Goal: Task Accomplishment & Management: Use online tool/utility

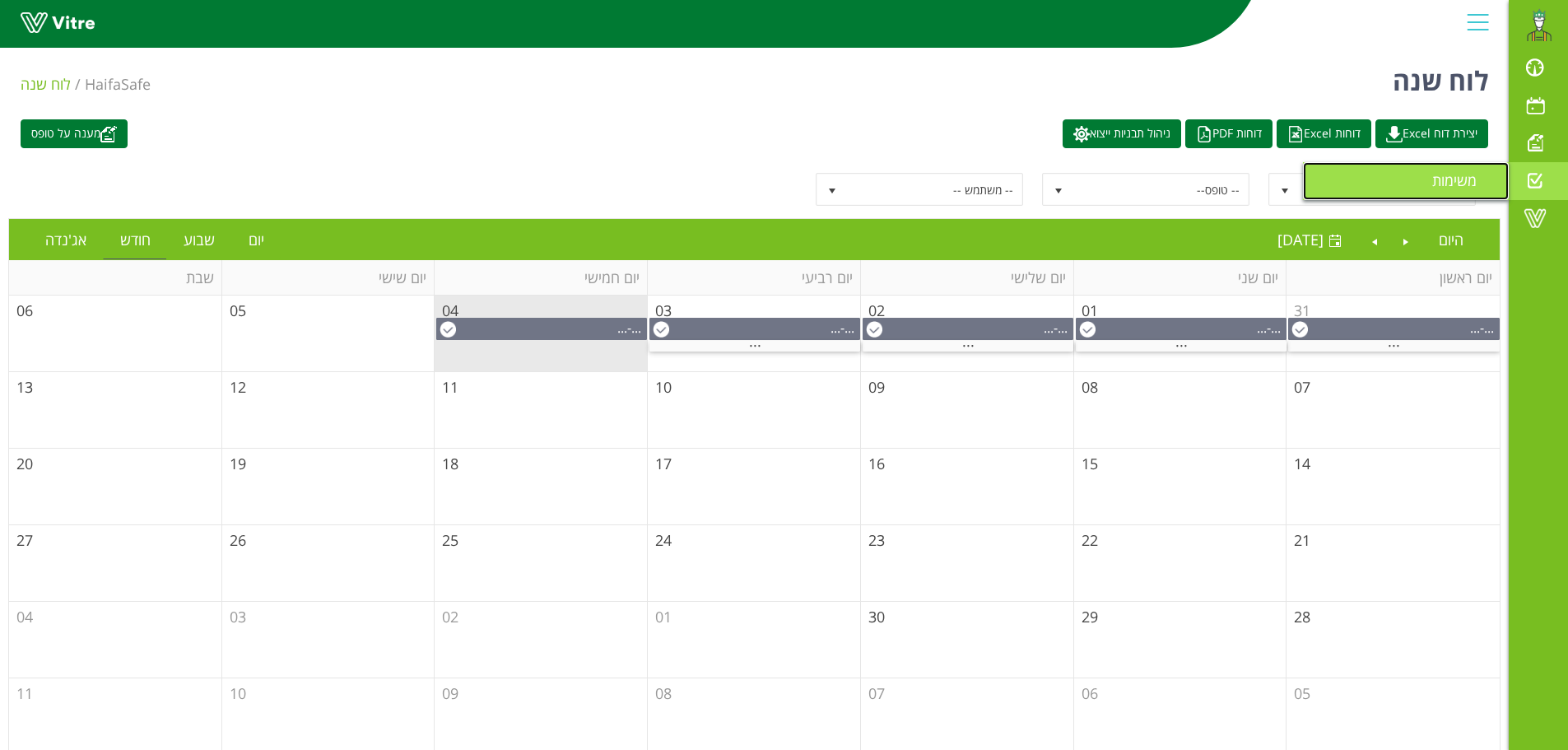
click at [1448, 178] on span "משימות" at bounding box center [1464, 179] width 64 height 20
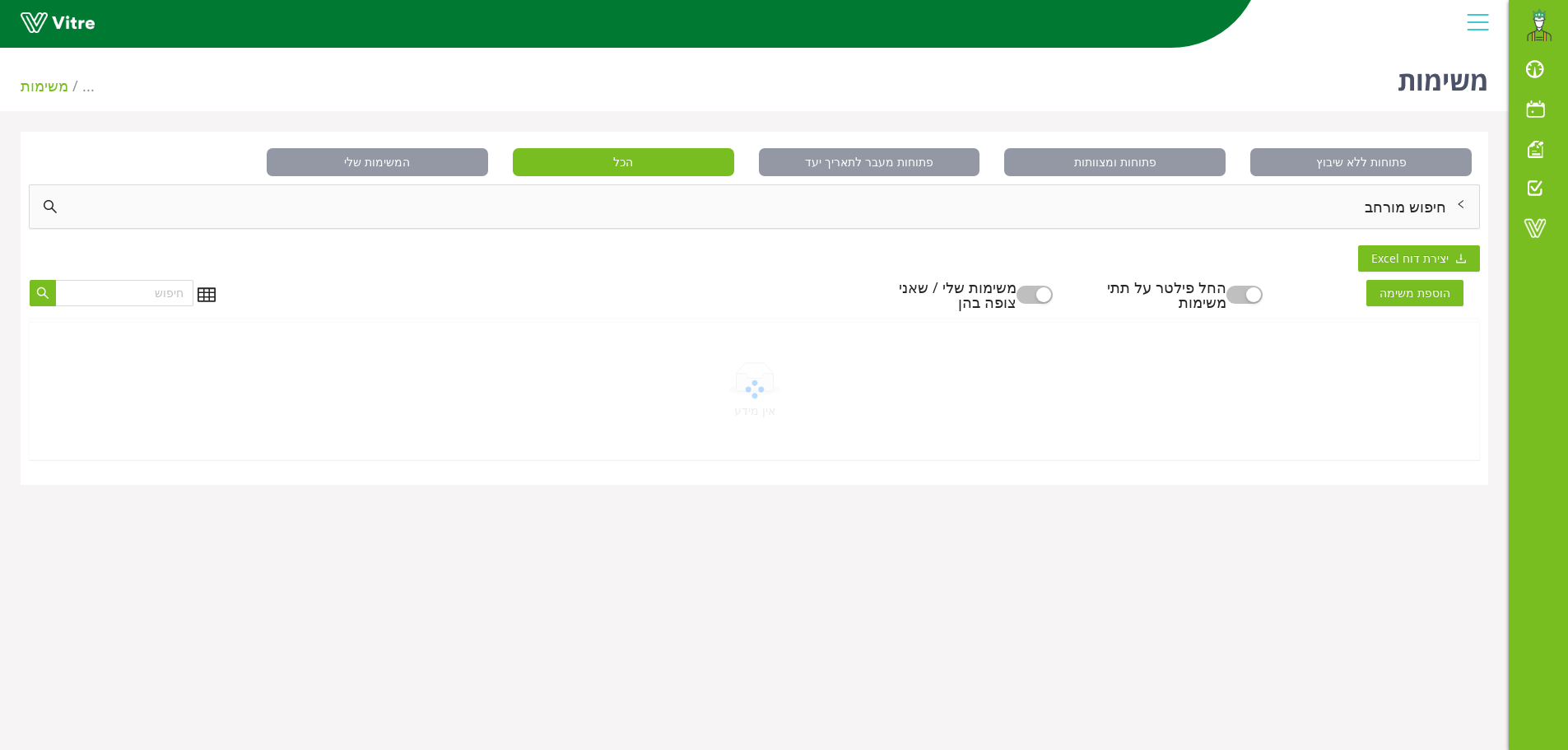
click at [1047, 289] on button "button" at bounding box center [1035, 295] width 36 height 18
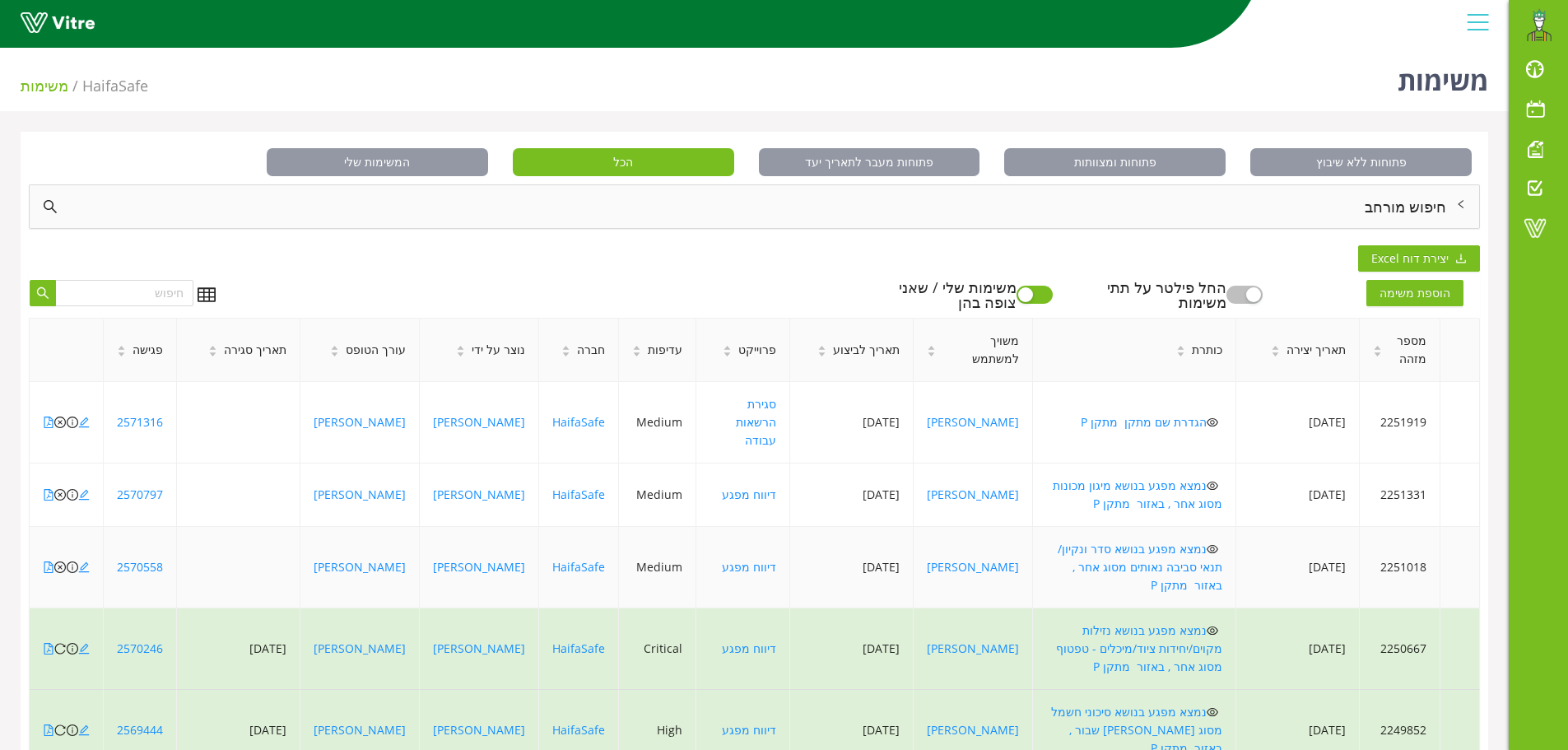
click at [1206, 543] on icon "eye" at bounding box center [1212, 549] width 11 height 11
click at [1184, 541] on link "נמצא מפגע בנושא סדר ונקיון/ תנאי סביבה נאותים מסוג אחר , באזור מתקן P" at bounding box center [1139, 567] width 164 height 52
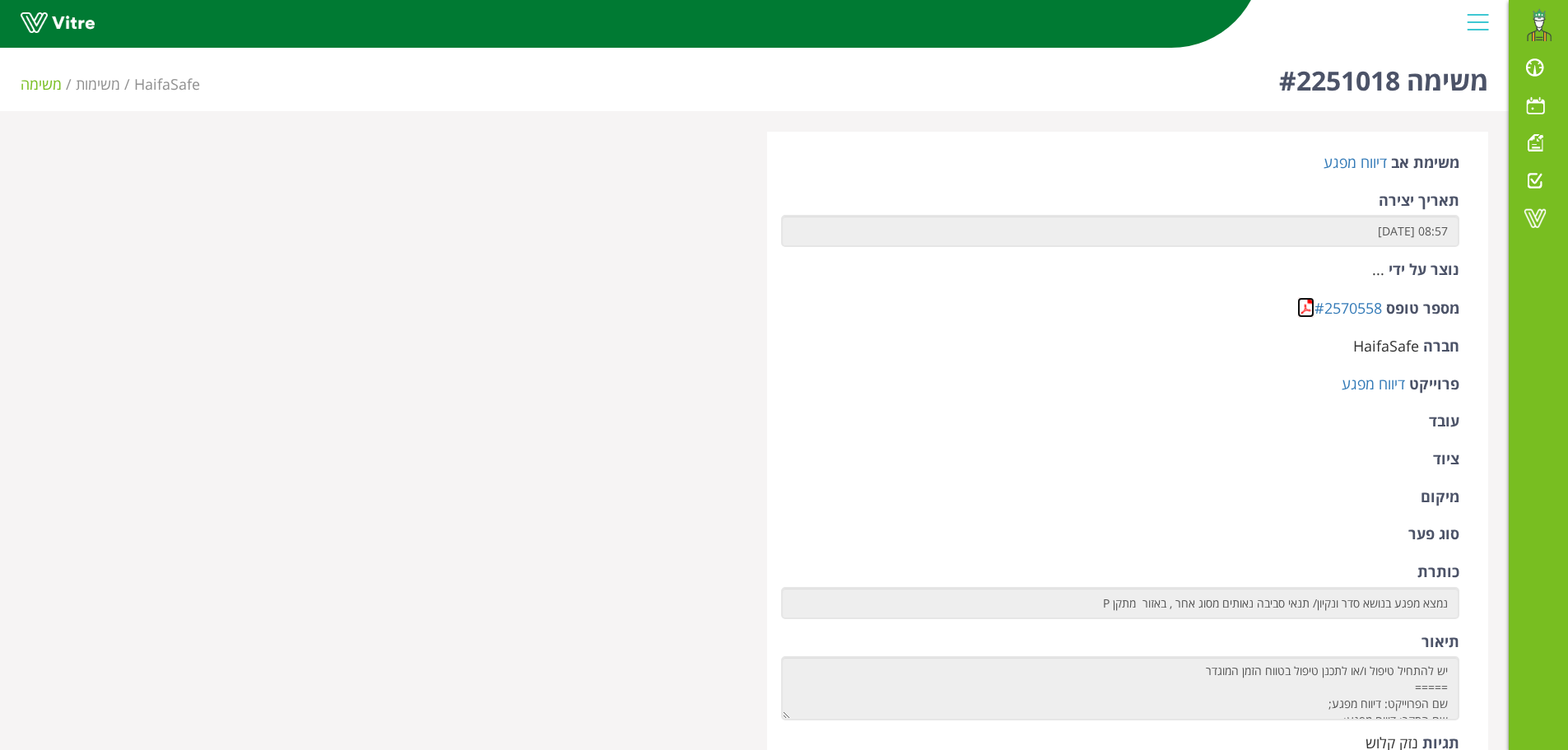
click at [1302, 310] on link at bounding box center [1306, 308] width 17 height 21
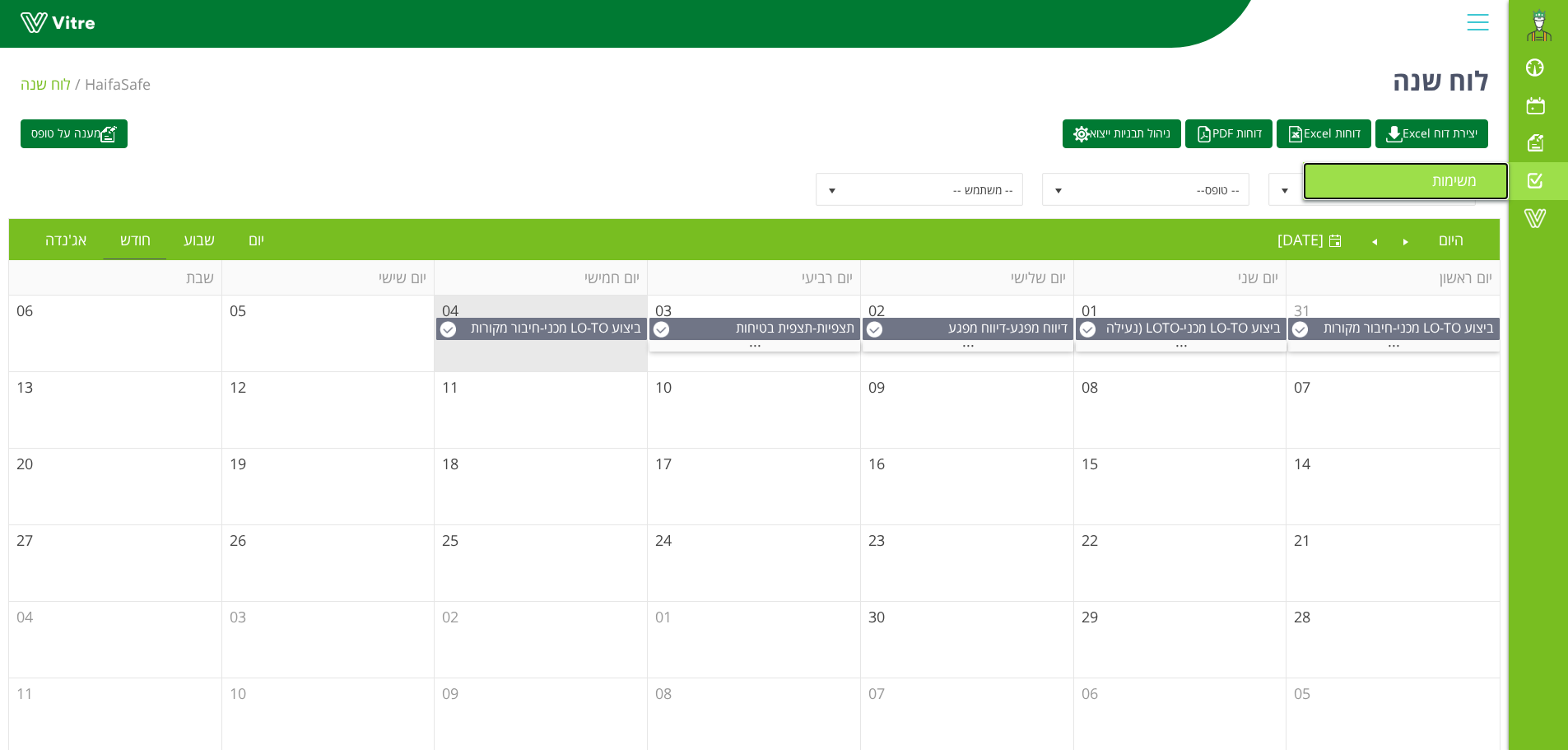
click at [1475, 178] on span "משימות" at bounding box center [1464, 179] width 64 height 20
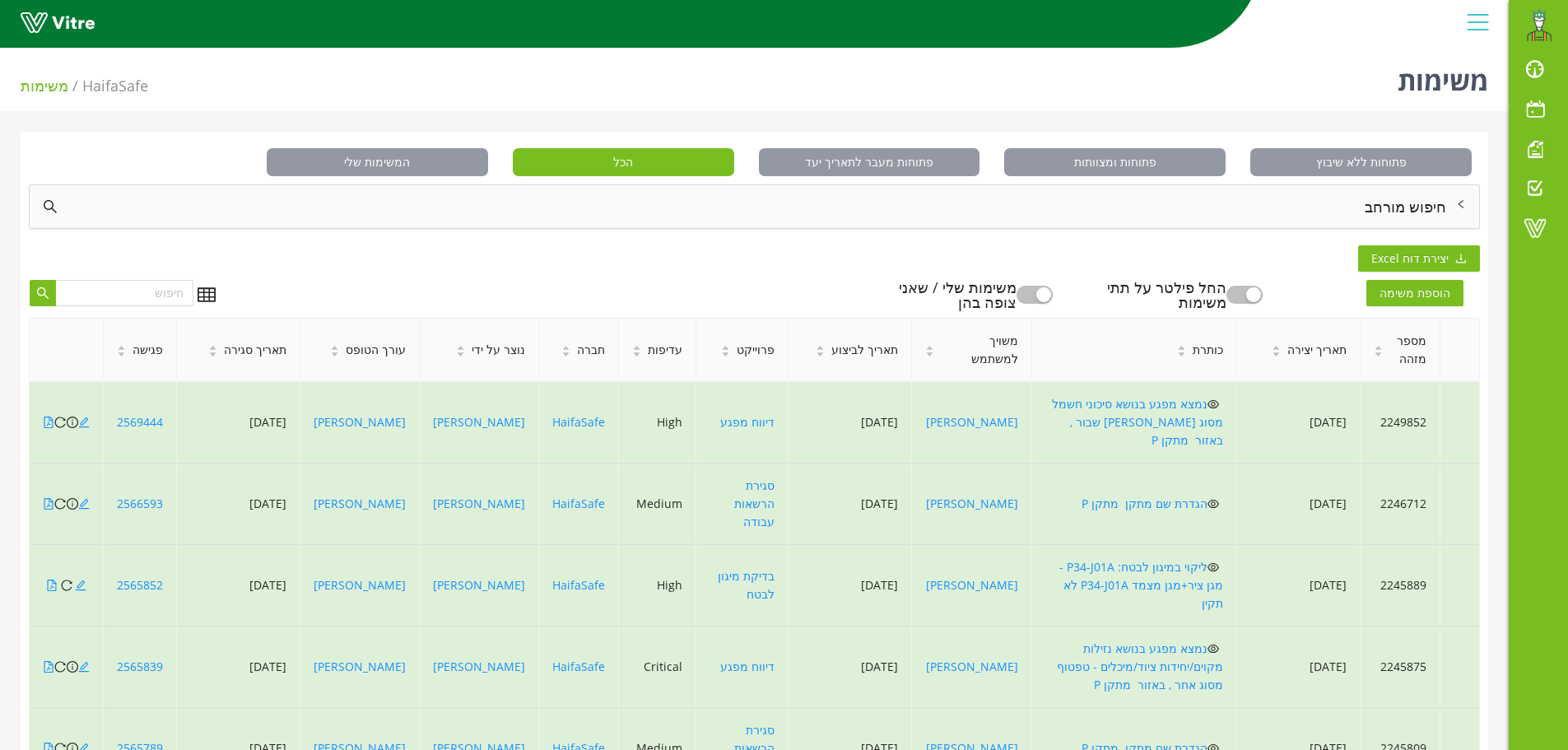
click at [1051, 298] on button "button" at bounding box center [1035, 295] width 36 height 18
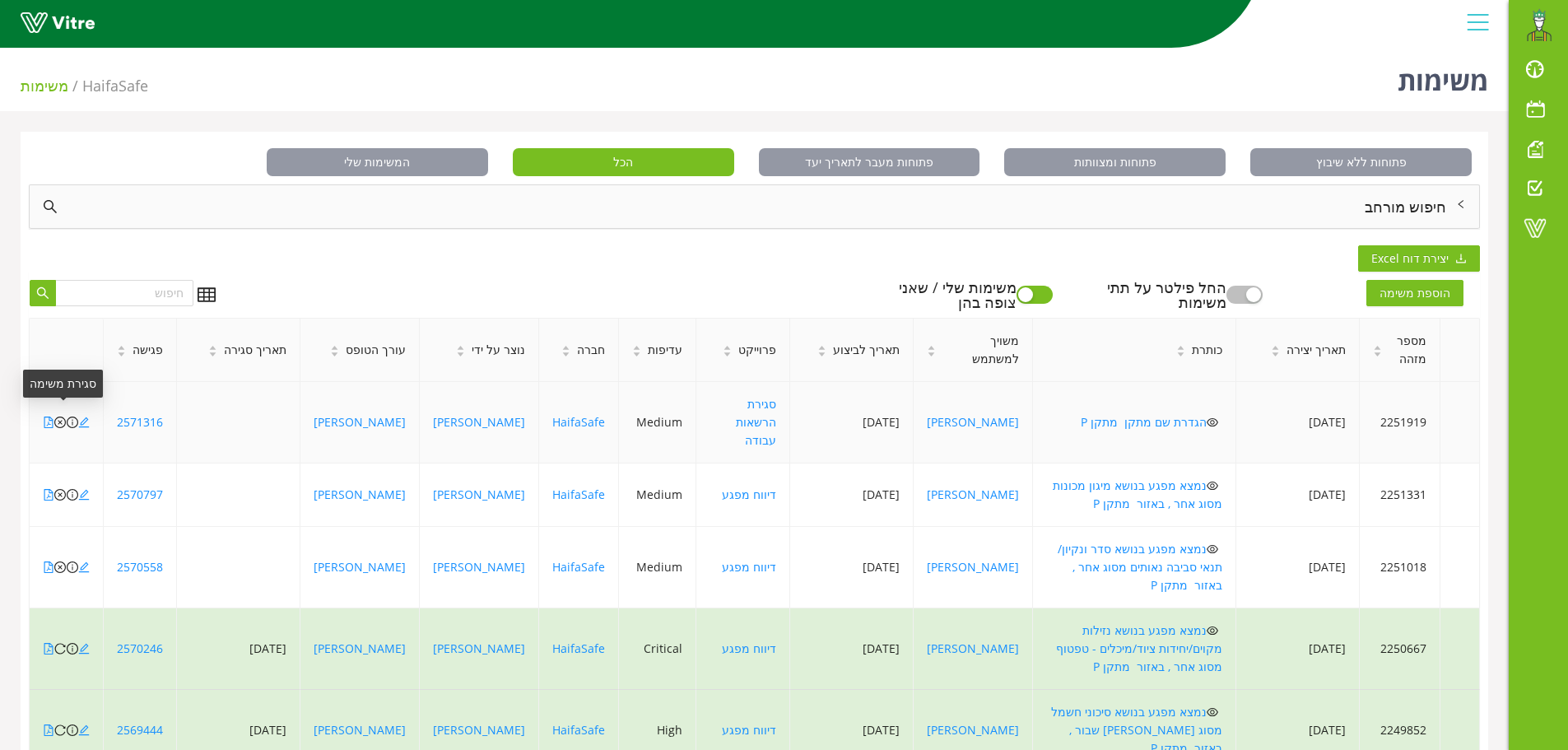
click at [59, 417] on icon "close-circle" at bounding box center [60, 422] width 11 height 11
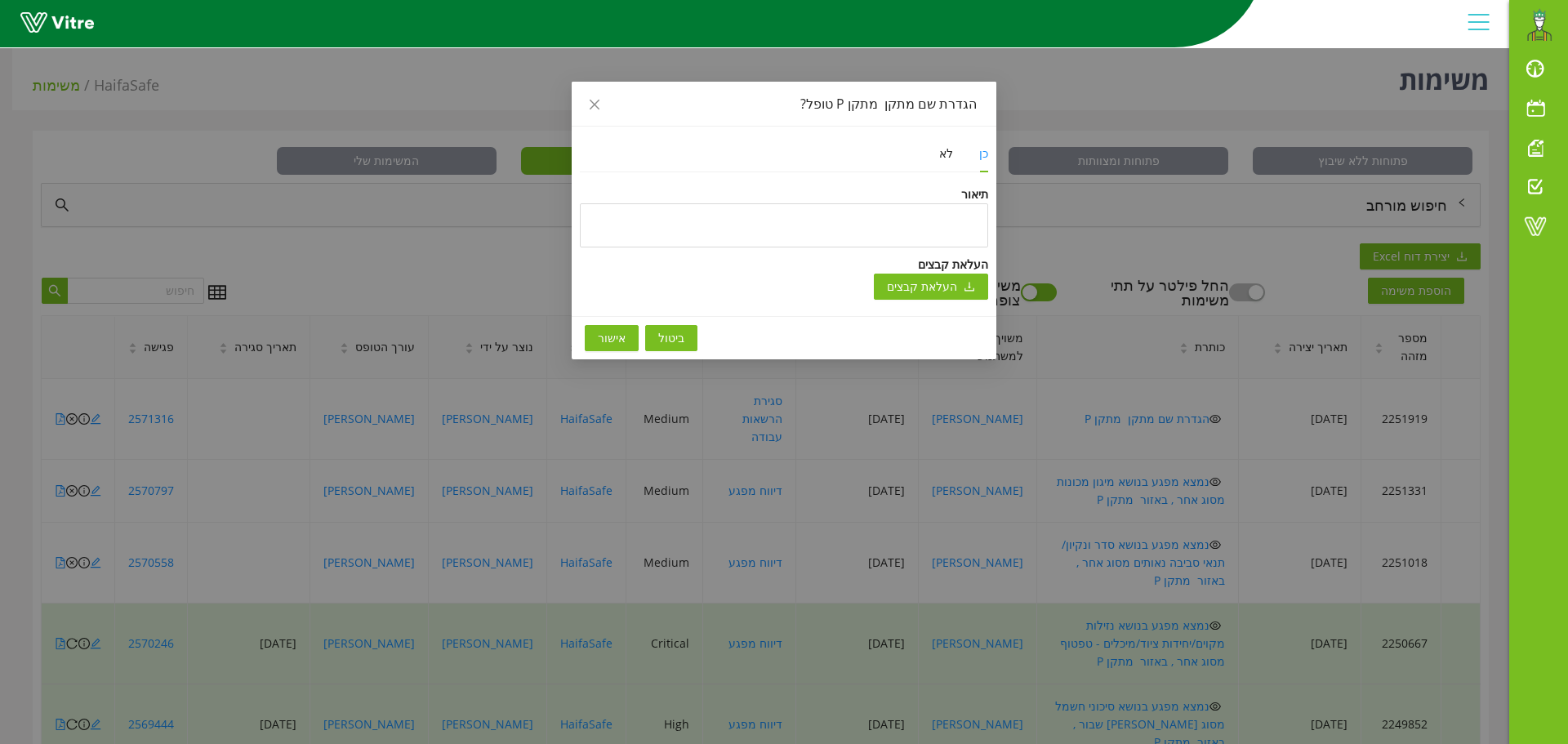
click at [611, 341] on span "אישור" at bounding box center [612, 337] width 28 height 18
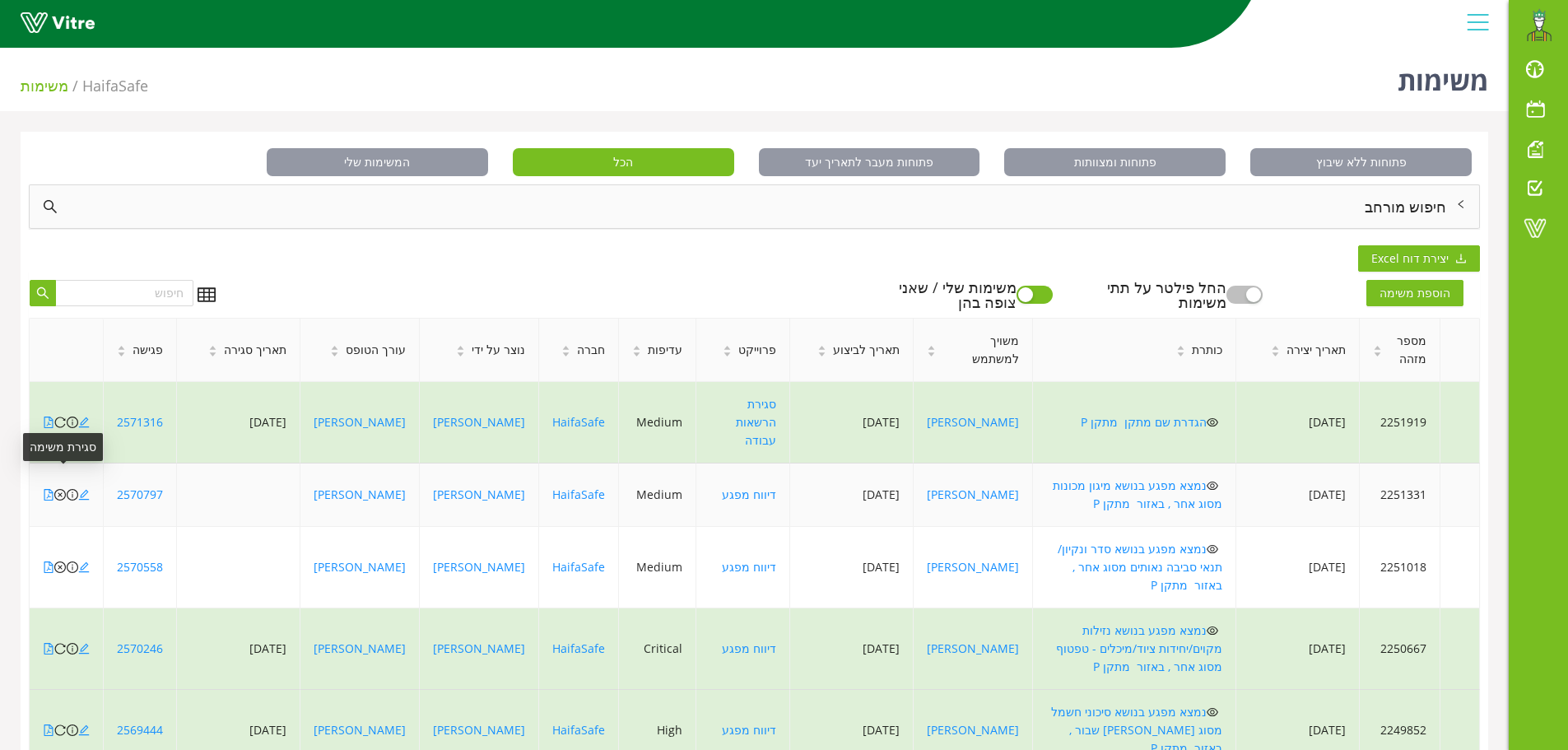
click at [59, 489] on icon "close-circle" at bounding box center [60, 495] width 11 height 11
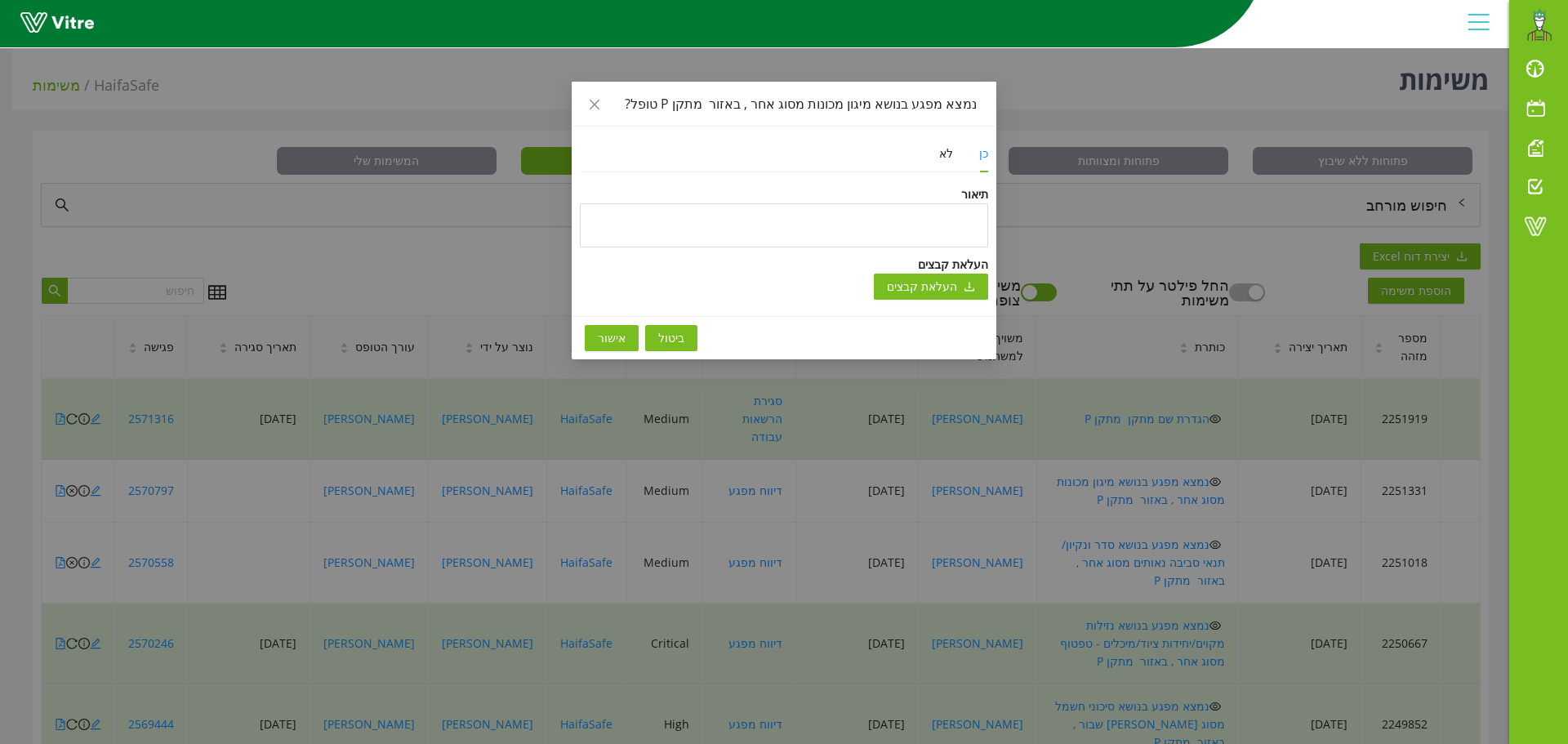
click at [621, 335] on span "אישור" at bounding box center [612, 337] width 28 height 18
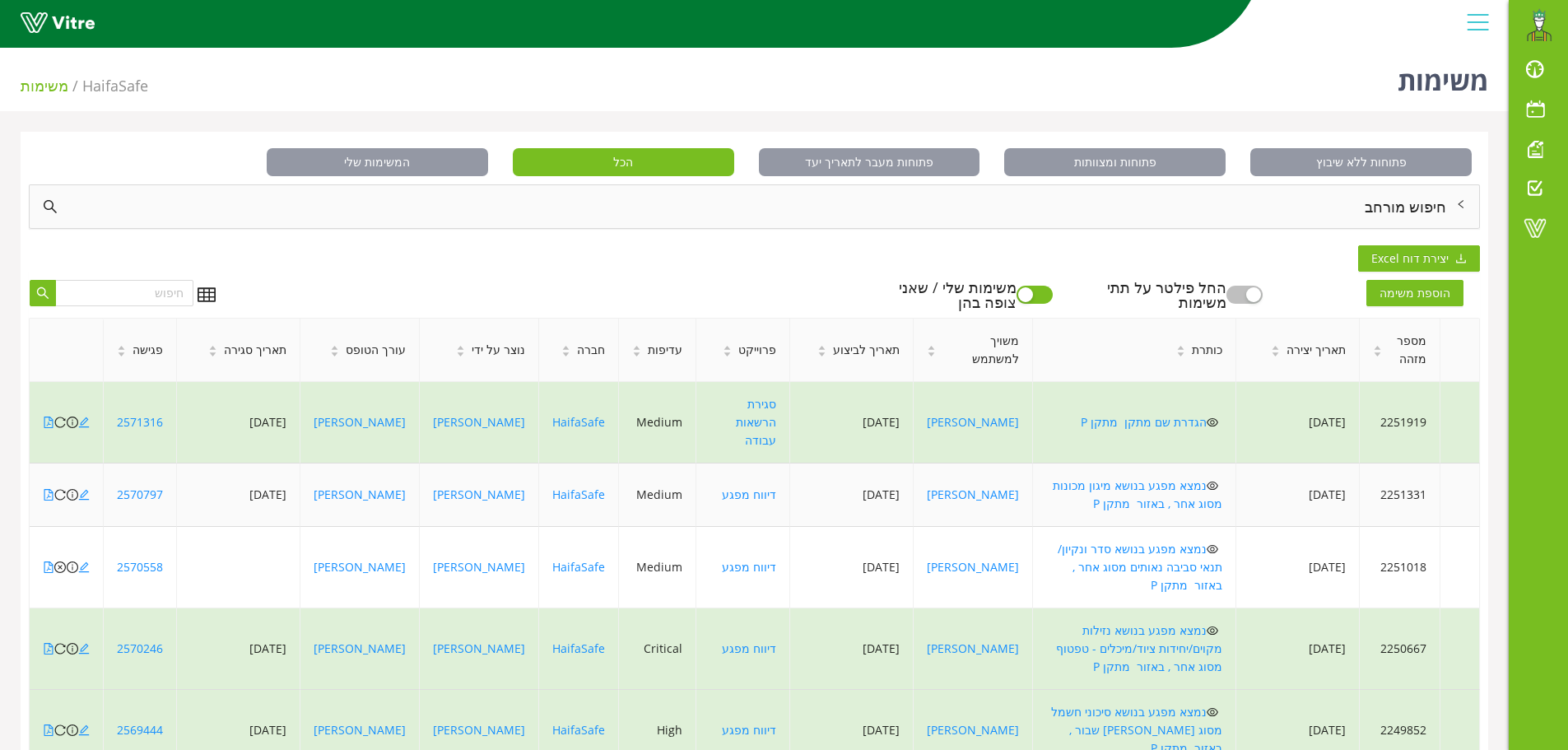
click at [1207, 482] on icon "eye" at bounding box center [1213, 486] width 11 height 9
click at [1192, 478] on link "נמצא מפגע בנושא מיגון מכונות מסוג אחר , באזור מתקן P" at bounding box center [1138, 495] width 170 height 34
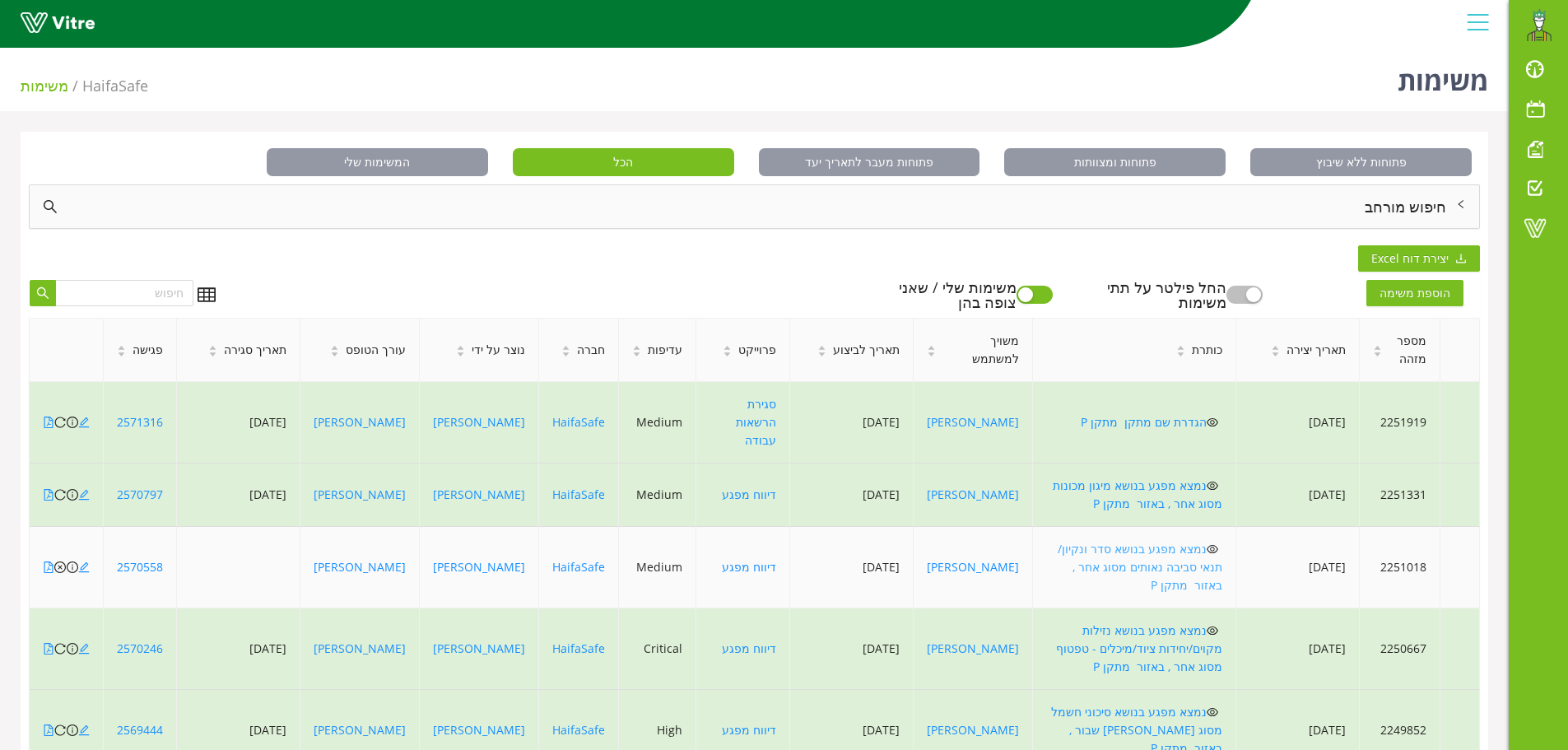
click at [1192, 541] on link "נמצא מפגע בנושא סדר ונקיון/ תנאי סביבה נאותים מסוג אחר , באזור מתקן P" at bounding box center [1139, 567] width 164 height 52
click at [61, 562] on icon "close-circle" at bounding box center [60, 568] width 11 height 11
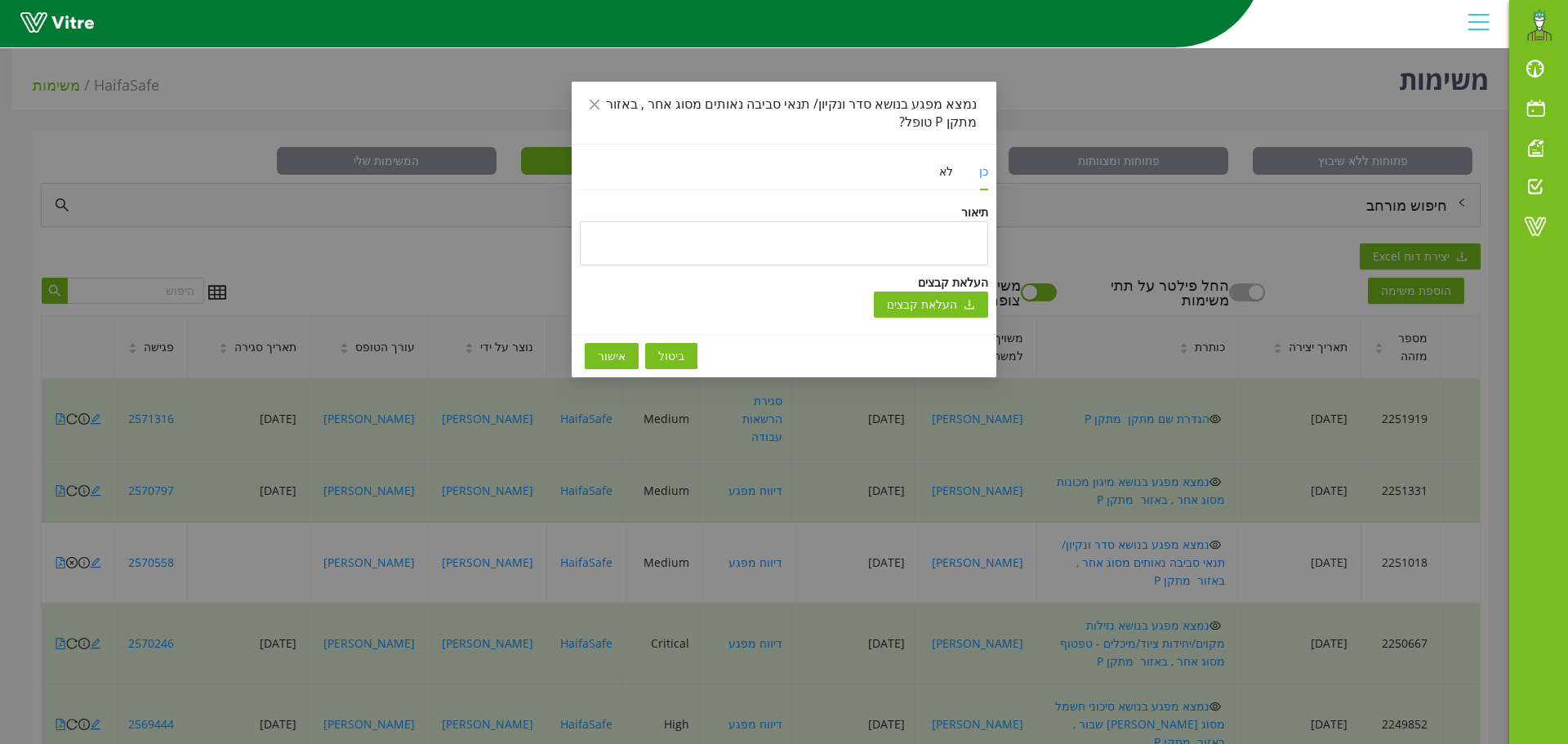
click at [613, 365] on span "אישור" at bounding box center [612, 356] width 28 height 18
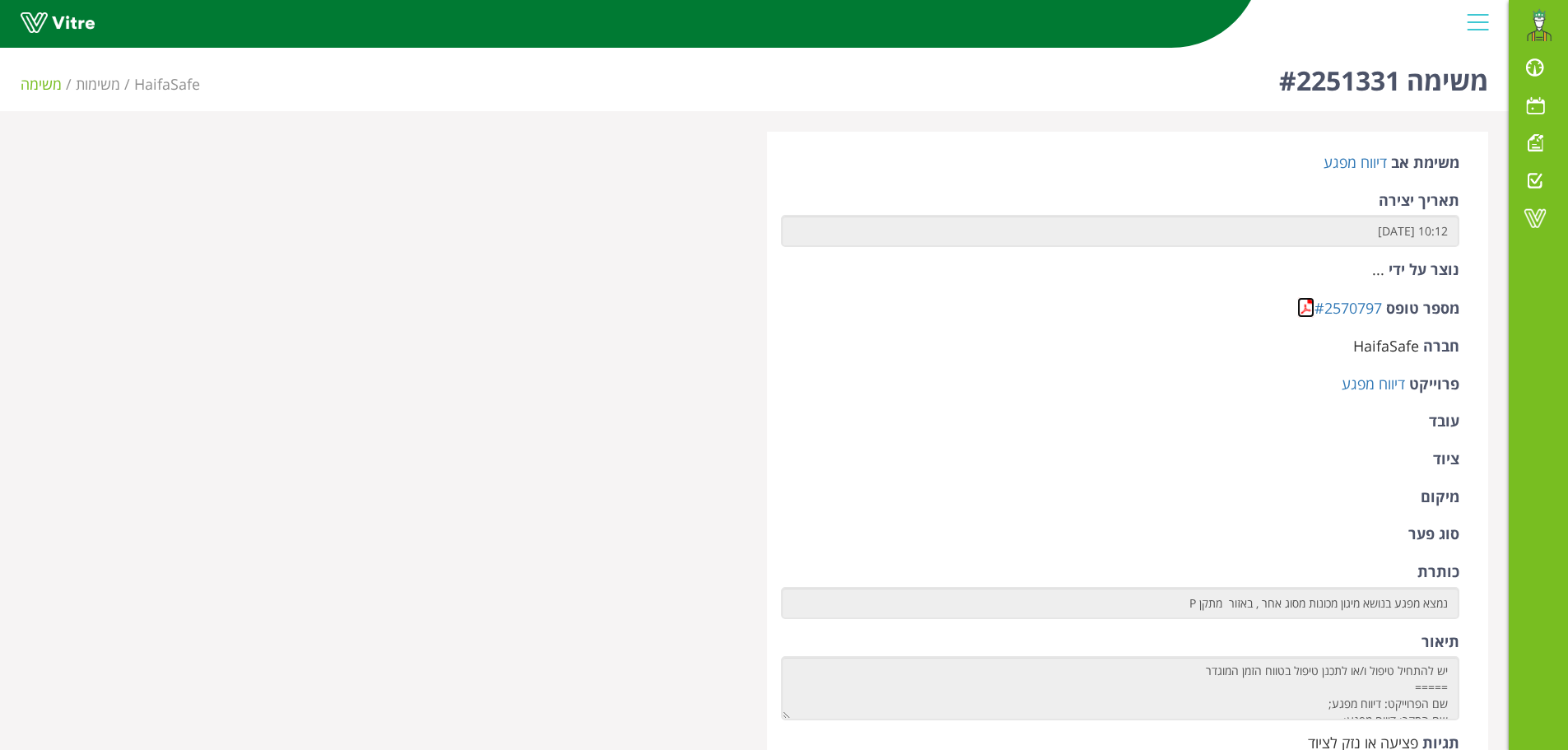
click at [1309, 312] on link at bounding box center [1306, 308] width 17 height 21
click at [1300, 310] on link at bounding box center [1306, 308] width 17 height 21
